Goal: Book appointment/travel/reservation

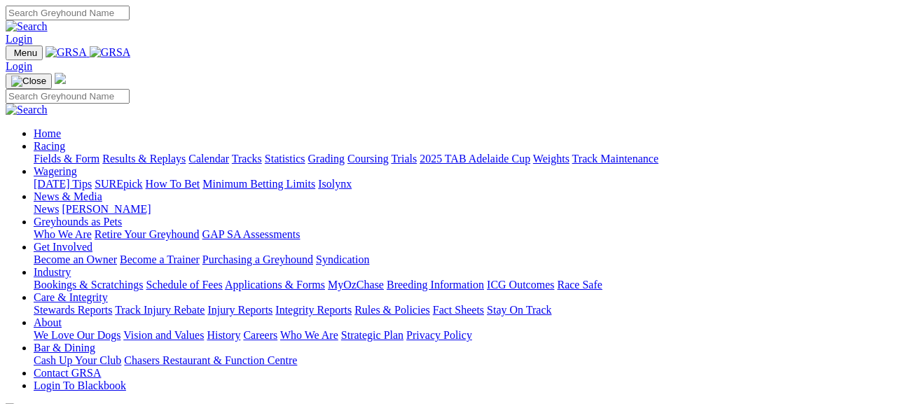
click at [46, 153] on link "Fields & Form" at bounding box center [67, 159] width 66 height 12
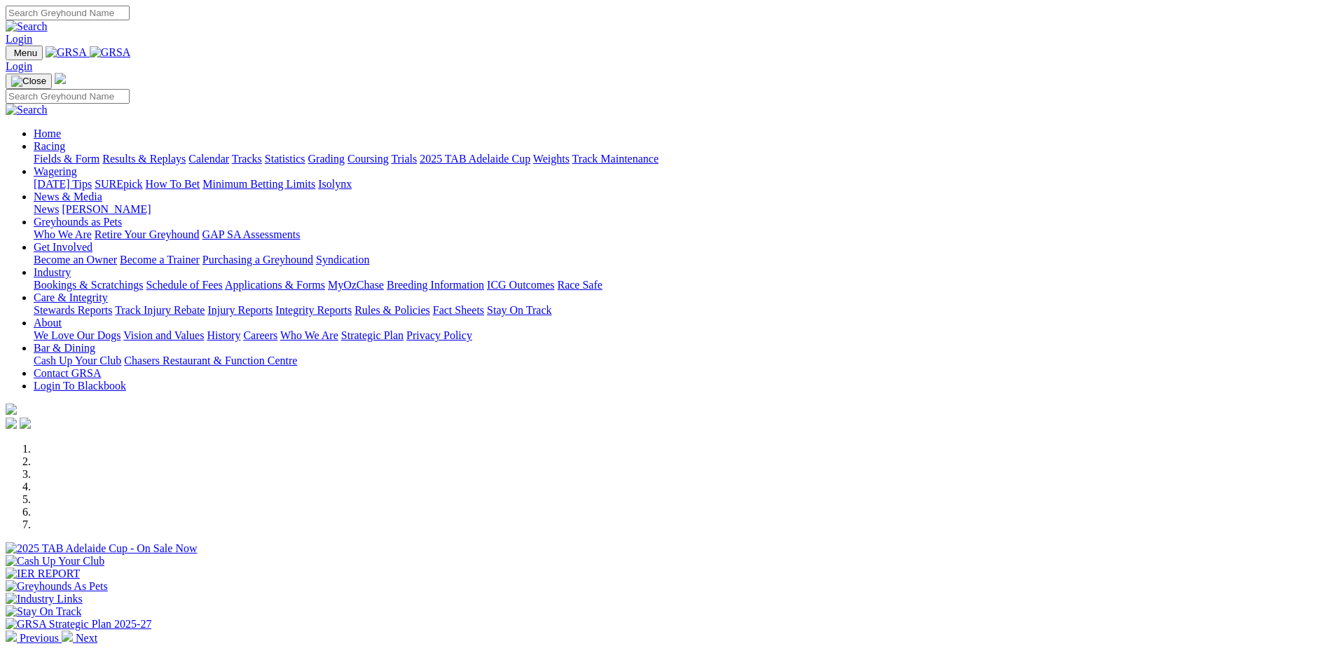
click at [736, 404] on div at bounding box center [665, 555] width 1318 height 0
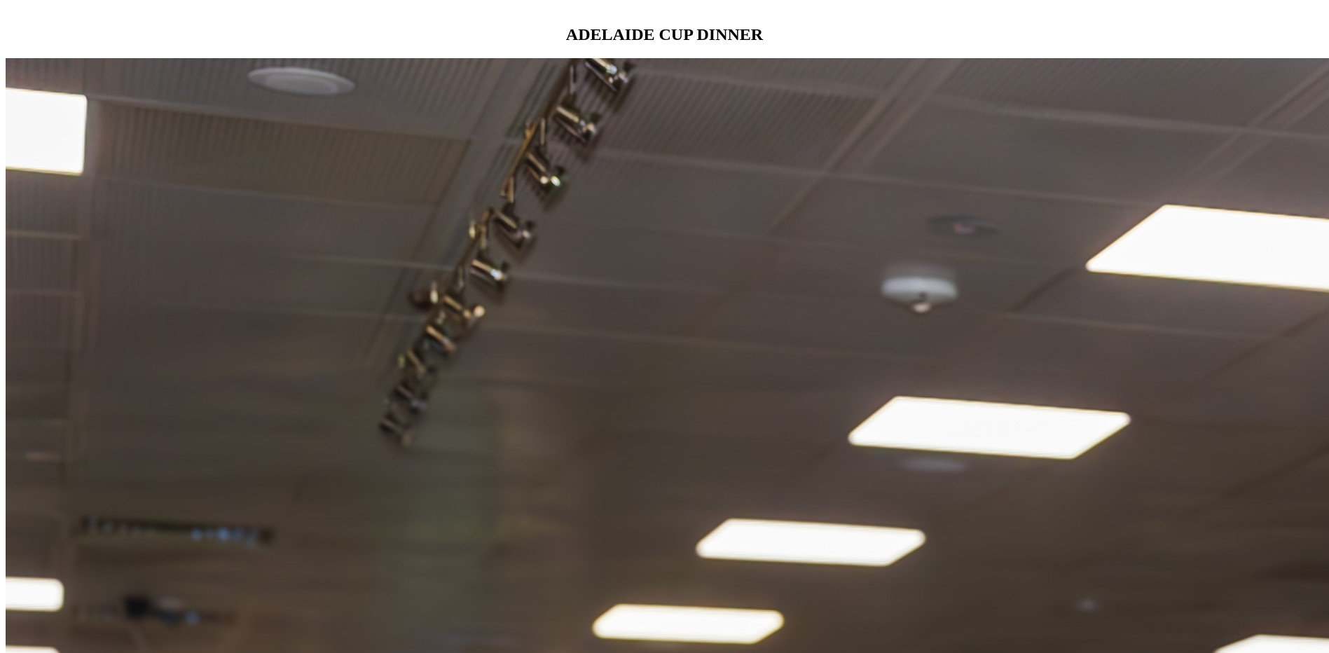
scroll to position [1331, 0]
